Goal: Transaction & Acquisition: Subscribe to service/newsletter

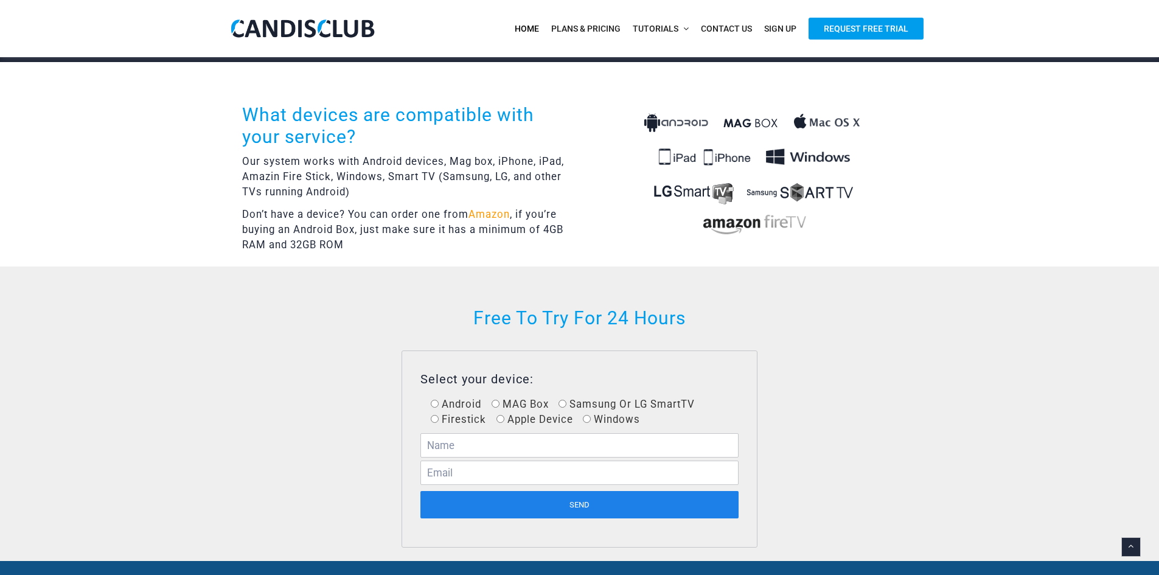
scroll to position [487, 0]
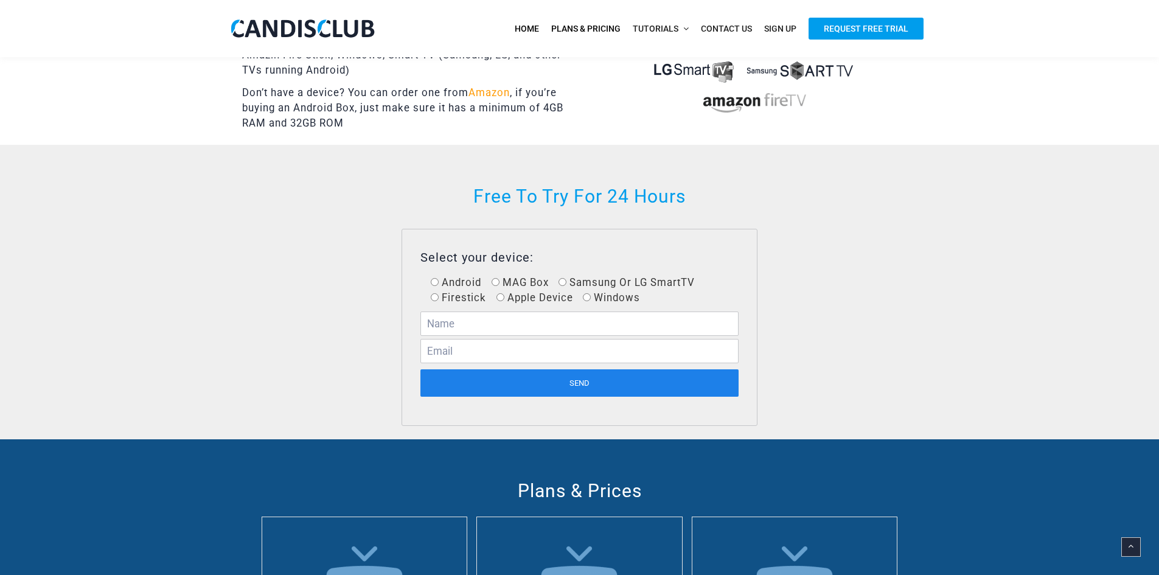
click at [571, 30] on span "Plans & Pricing" at bounding box center [585, 29] width 69 height 10
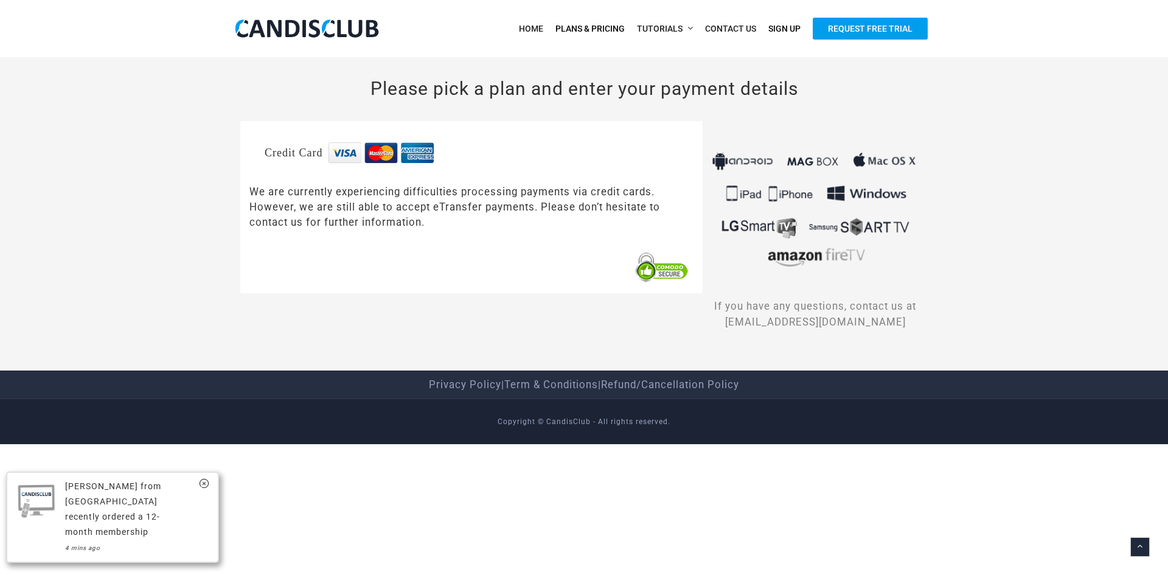
click at [568, 33] on span "Plans & Pricing" at bounding box center [589, 29] width 69 height 10
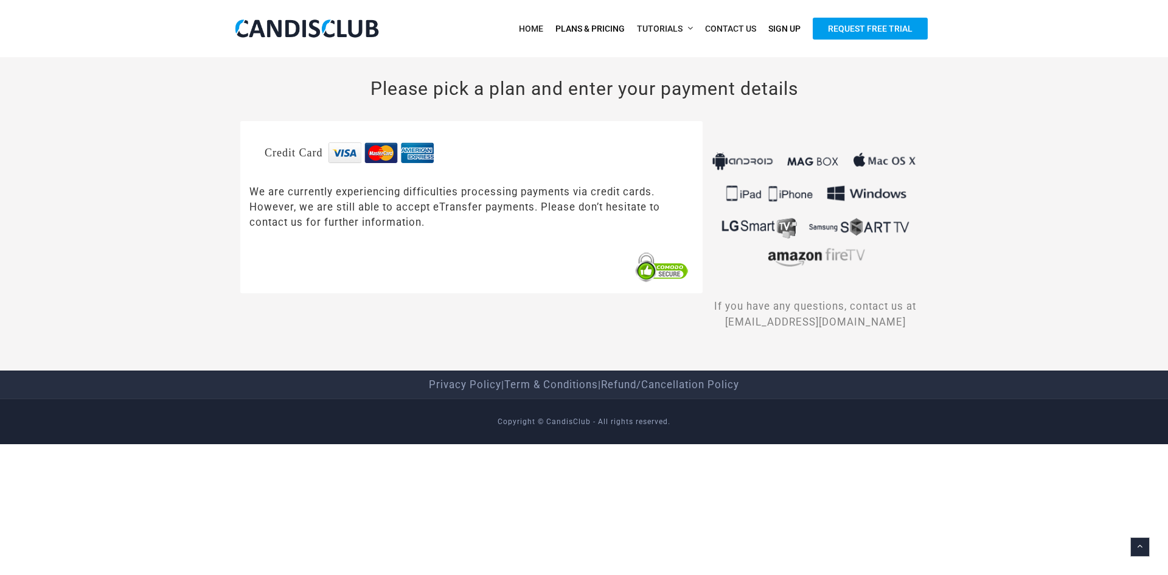
click at [589, 27] on span "Plans & Pricing" at bounding box center [589, 29] width 69 height 10
click at [535, 24] on span "Home" at bounding box center [531, 29] width 24 height 10
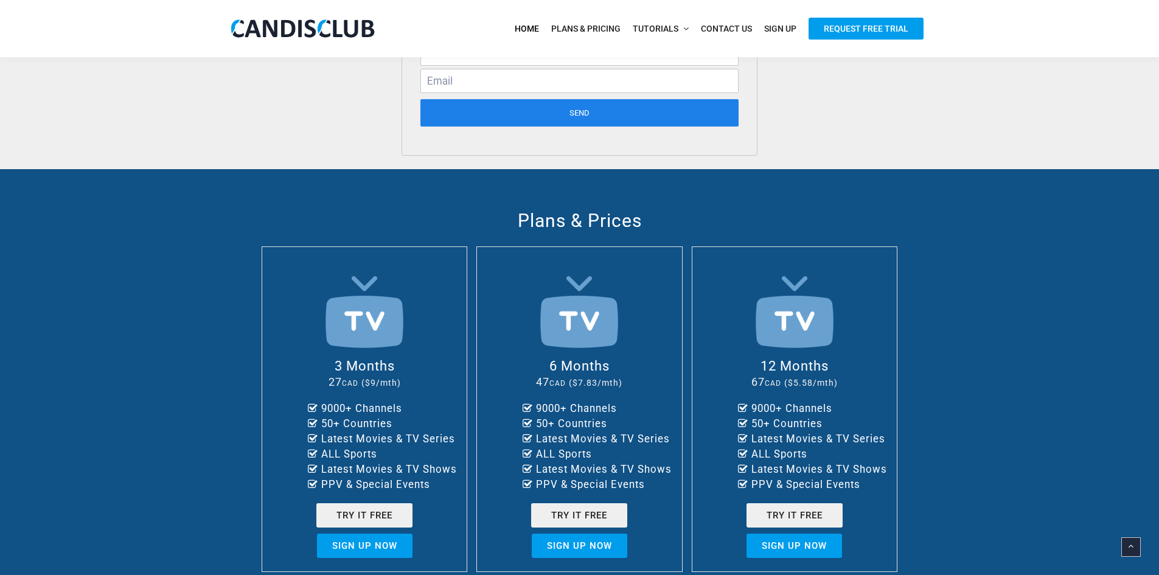
scroll to position [852, 0]
